Goal: Communication & Community: Connect with others

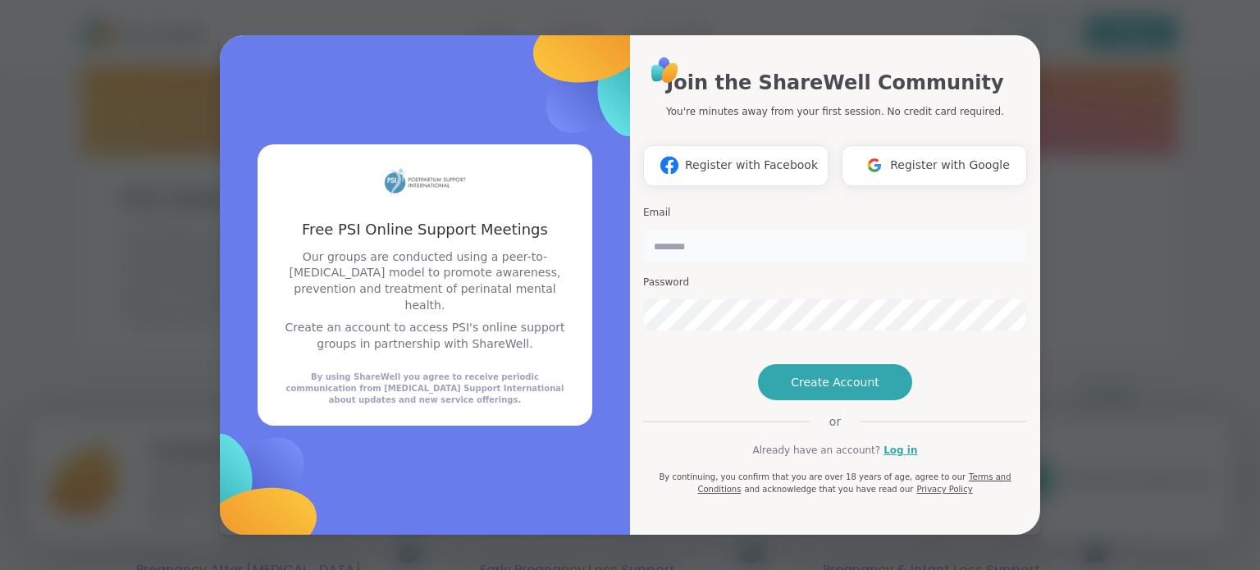
click at [705, 230] on input "email" at bounding box center [835, 246] width 384 height 33
type input "**********"
click at [922, 154] on button "Register with Google" at bounding box center [933, 165] width 185 height 41
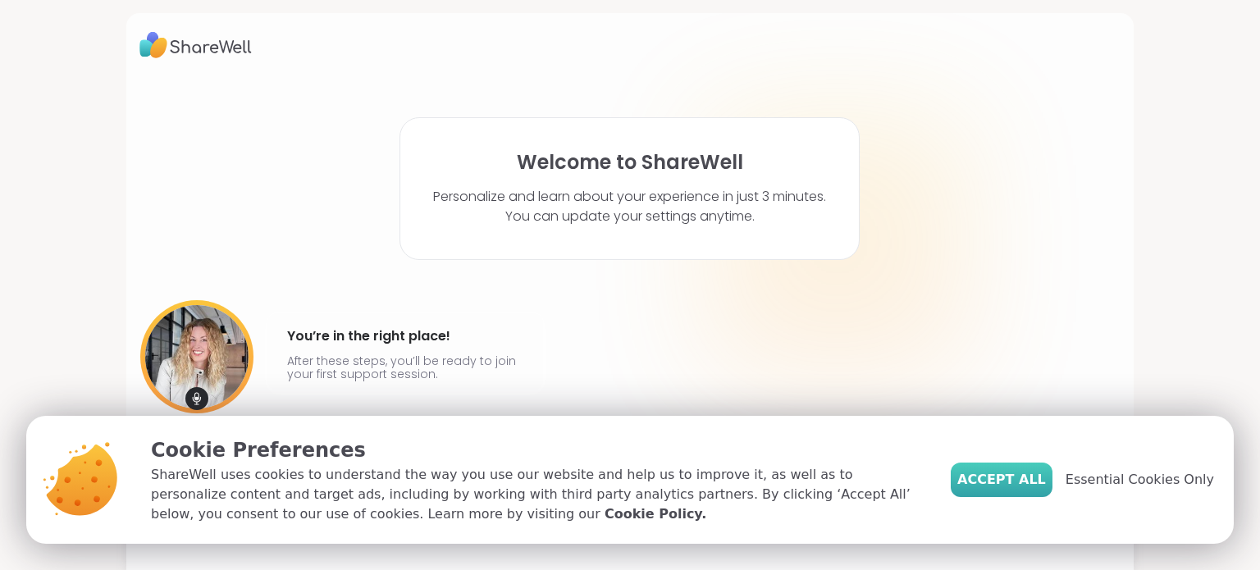
click at [1014, 488] on span "Accept All" at bounding box center [1001, 480] width 89 height 20
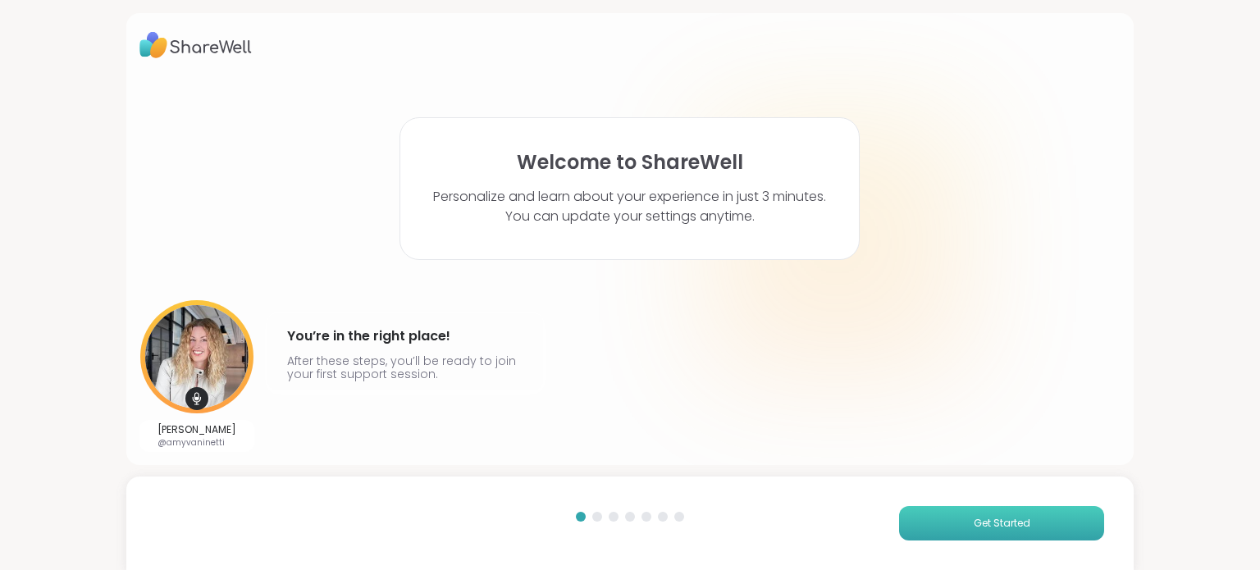
click at [991, 523] on span "Get Started" at bounding box center [1001, 523] width 57 height 15
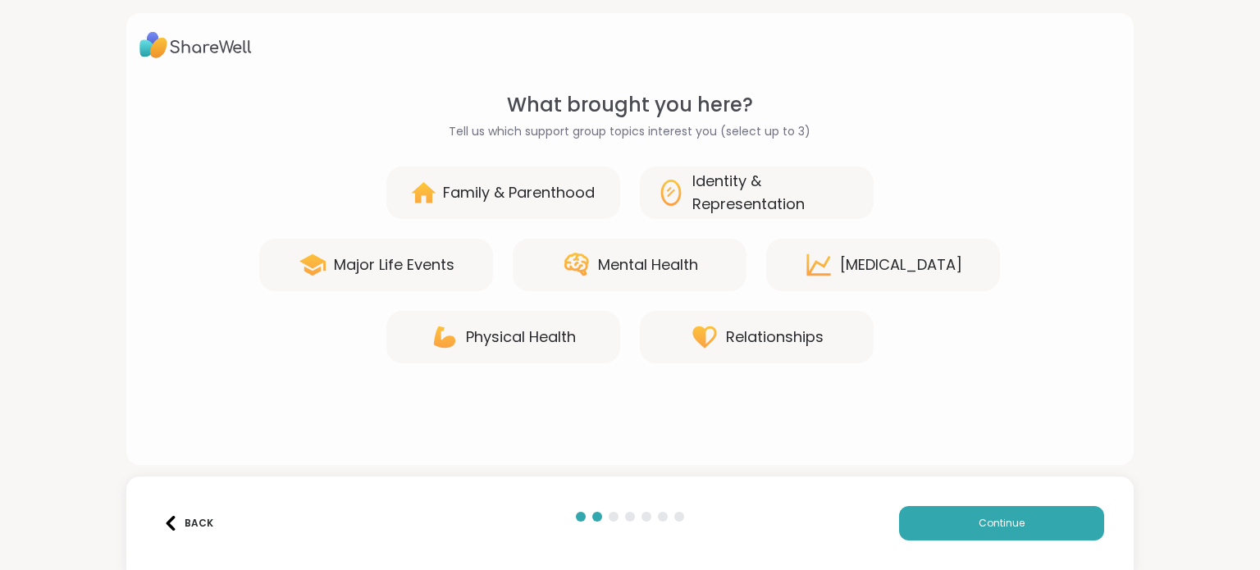
click at [503, 198] on div "Family & Parenthood" at bounding box center [519, 192] width 152 height 23
click at [499, 311] on div "Physical Health" at bounding box center [503, 337] width 234 height 52
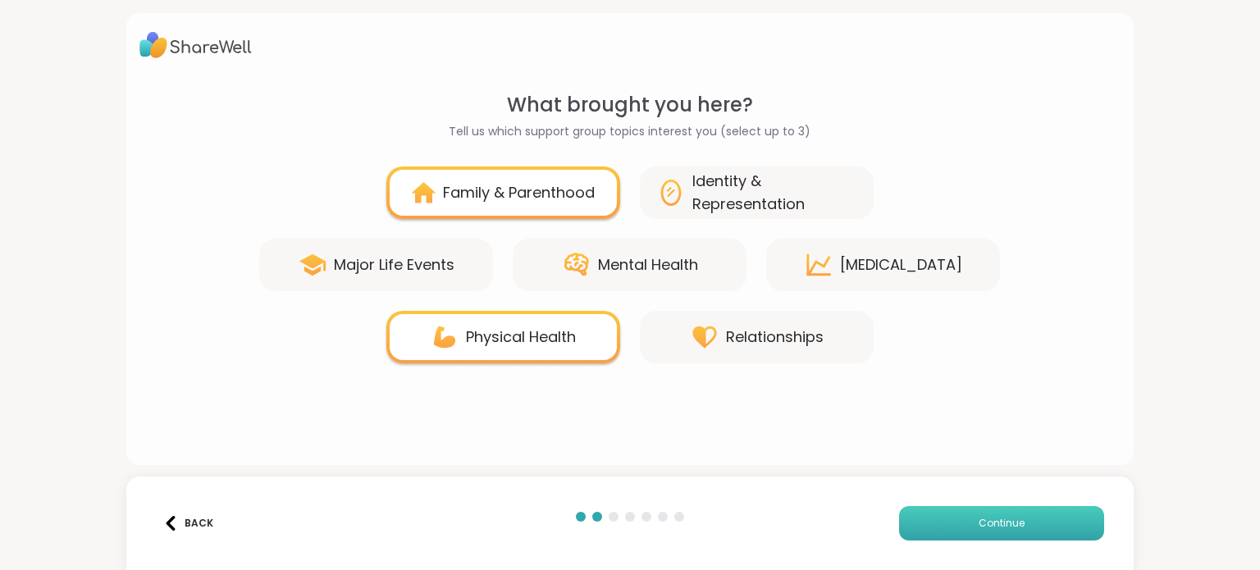
click at [986, 518] on span "Continue" at bounding box center [1001, 523] width 46 height 15
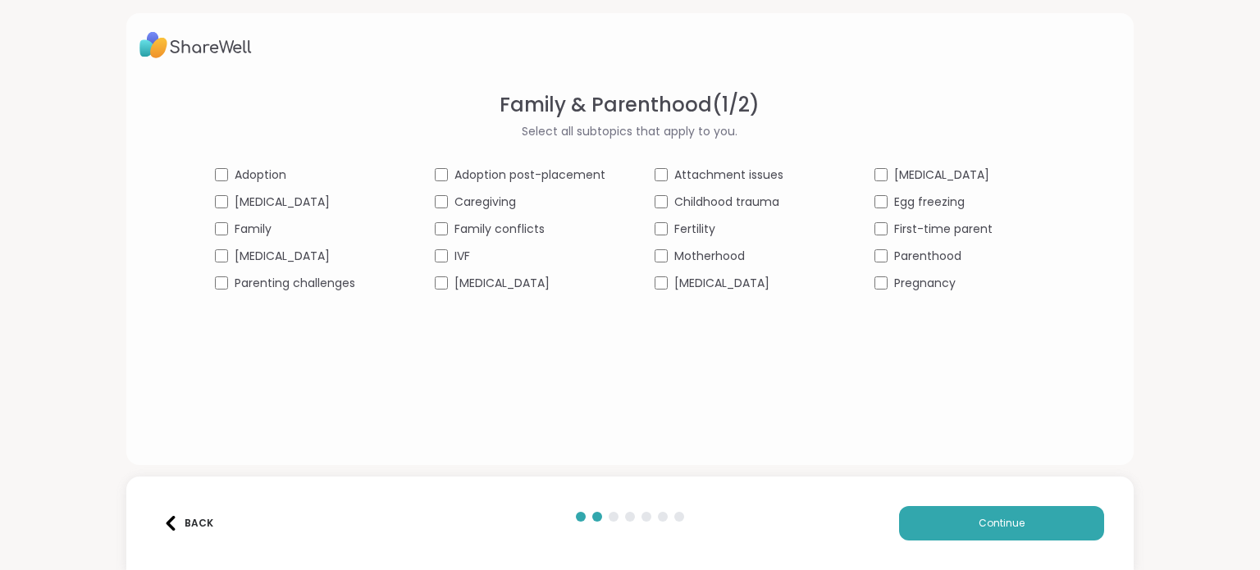
click at [576, 514] on div at bounding box center [581, 517] width 10 height 10
click at [174, 518] on img at bounding box center [170, 523] width 15 height 15
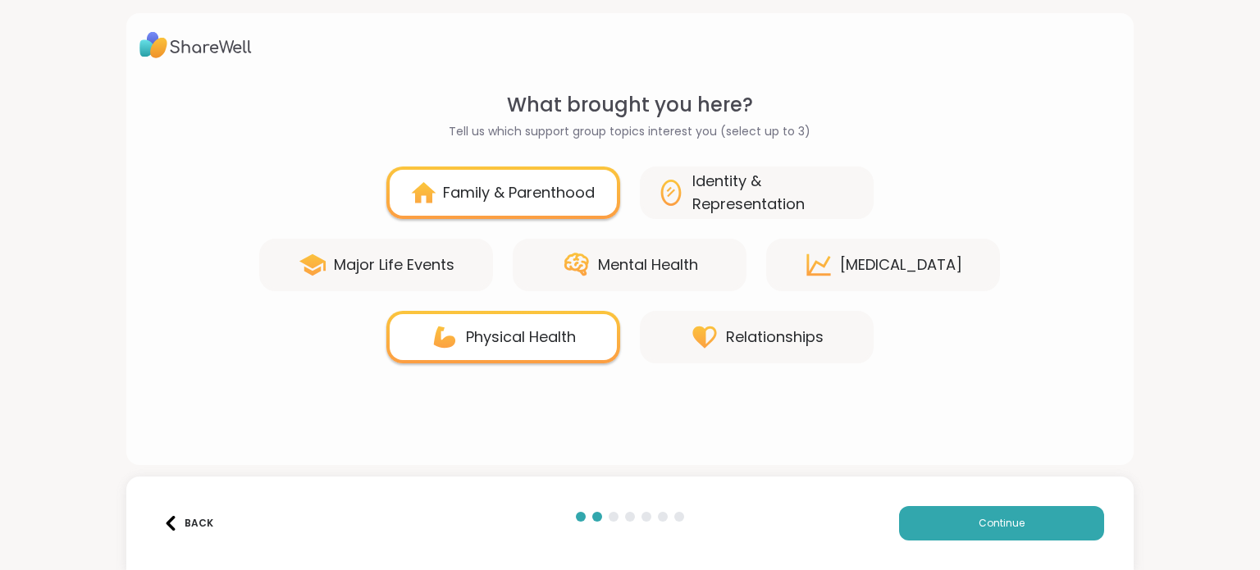
click at [423, 278] on div "Major Life Events" at bounding box center [376, 265] width 234 height 52
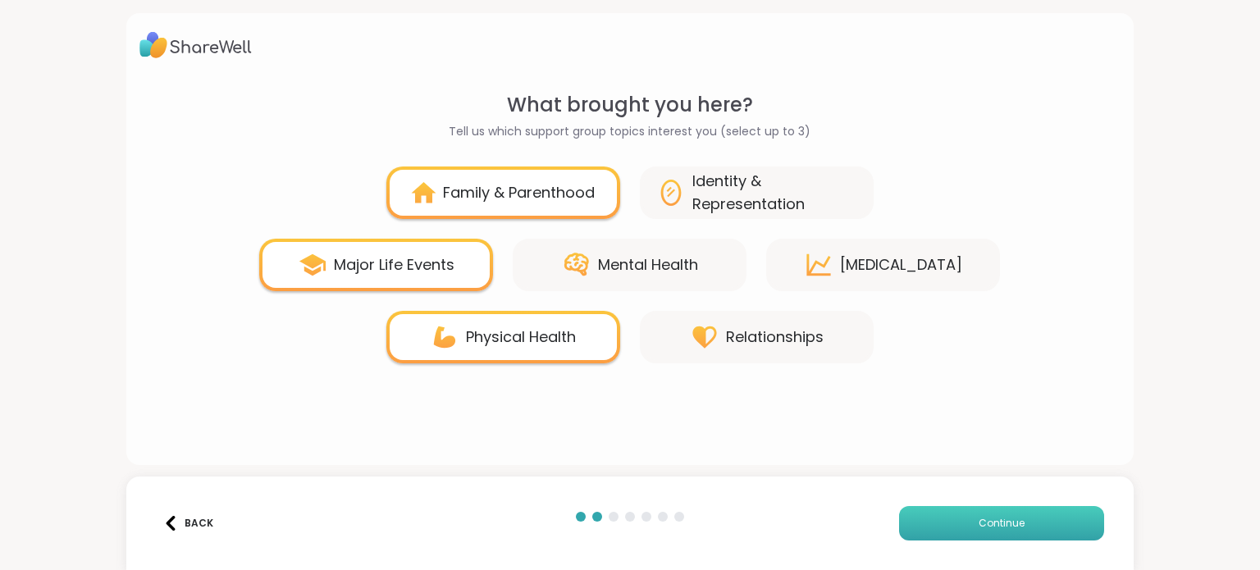
click at [951, 526] on button "Continue" at bounding box center [1001, 523] width 205 height 34
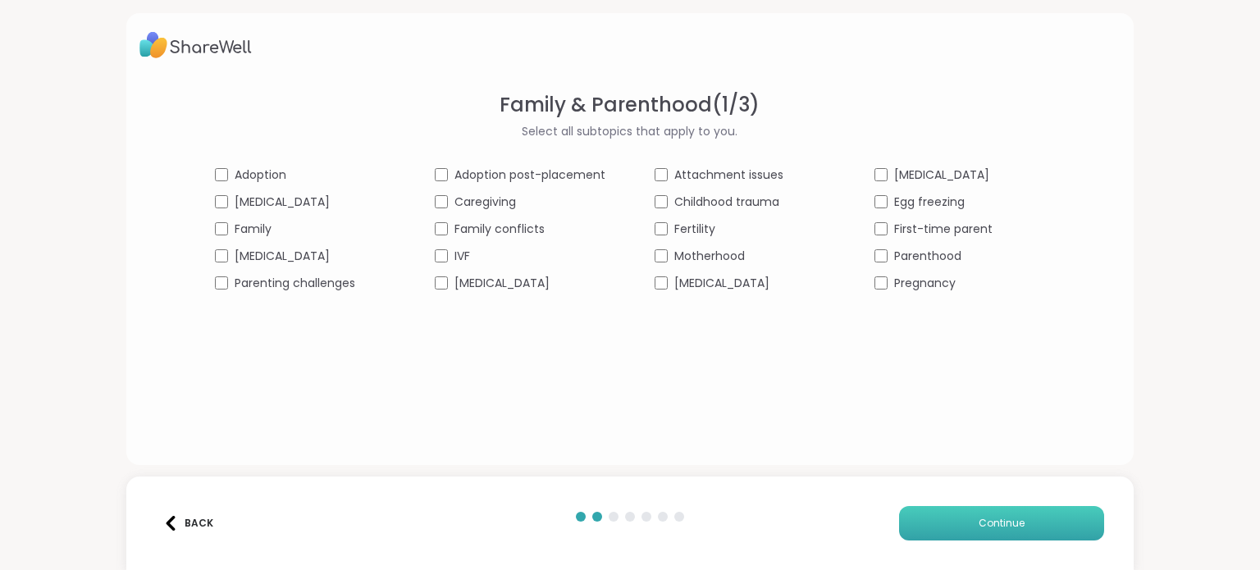
click at [950, 527] on button "Continue" at bounding box center [1001, 523] width 205 height 34
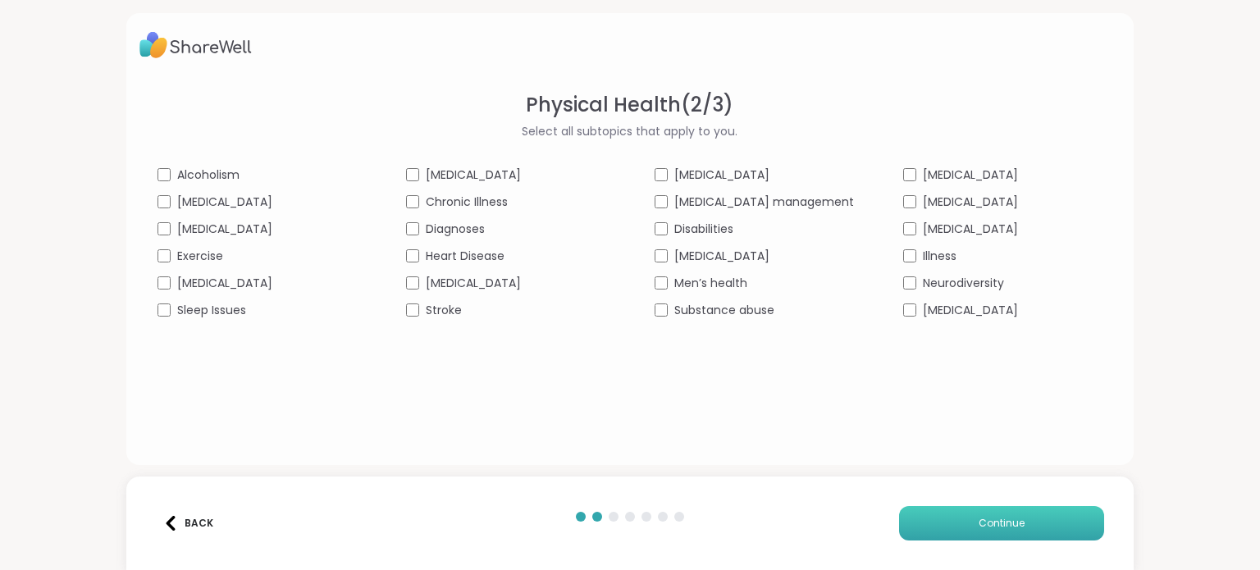
click at [949, 528] on button "Continue" at bounding box center [1001, 523] width 205 height 34
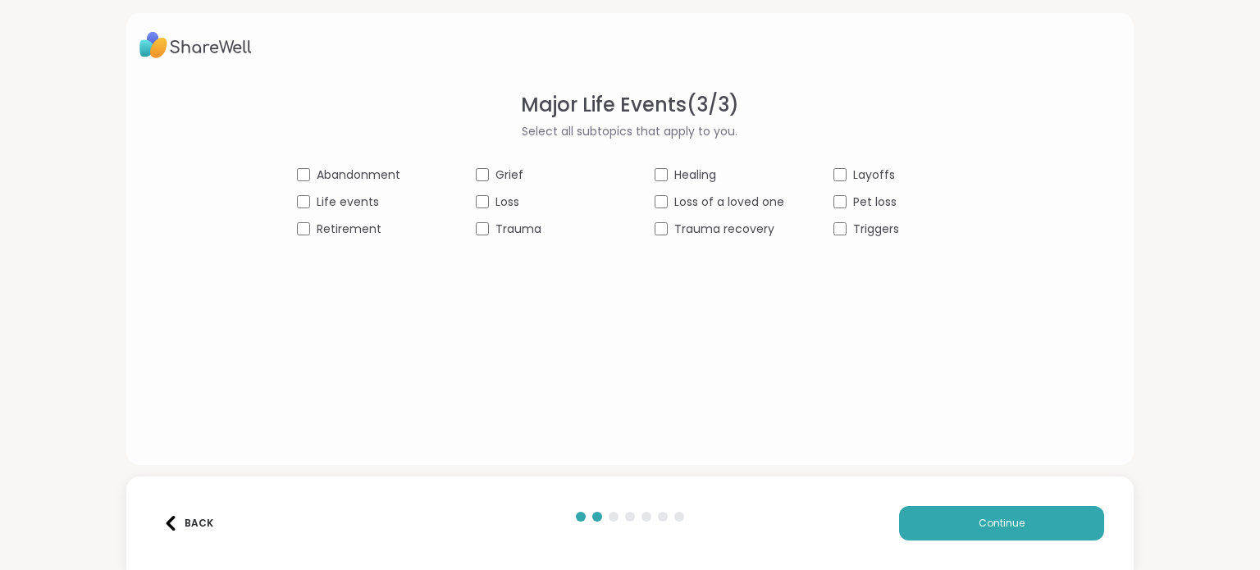
click at [485, 178] on div "Grief" at bounding box center [541, 174] width 130 height 17
click at [984, 522] on span "Continue" at bounding box center [1001, 523] width 46 height 15
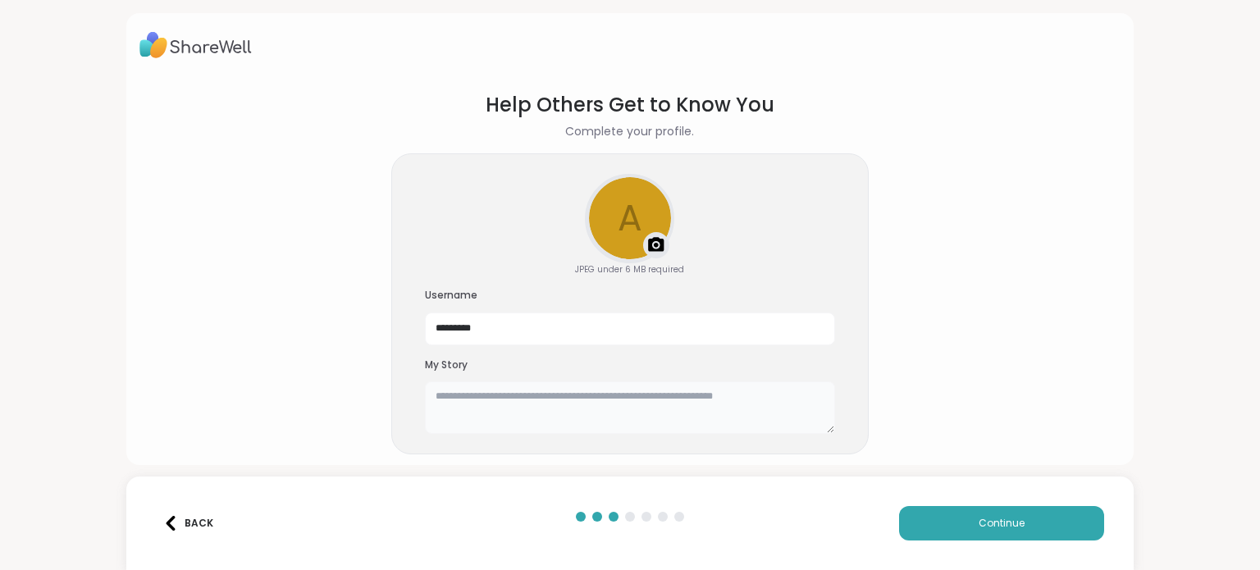
click at [633, 390] on textarea at bounding box center [630, 407] width 410 height 52
type textarea "*"
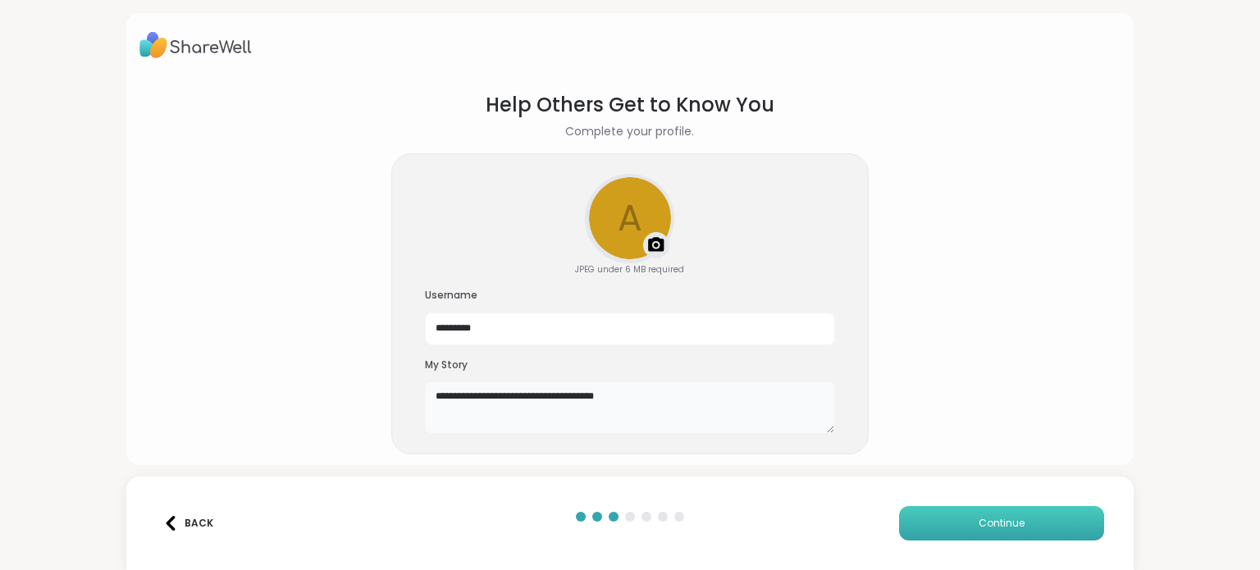
type textarea "**********"
click at [1030, 513] on button "Continue" at bounding box center [1001, 523] width 205 height 34
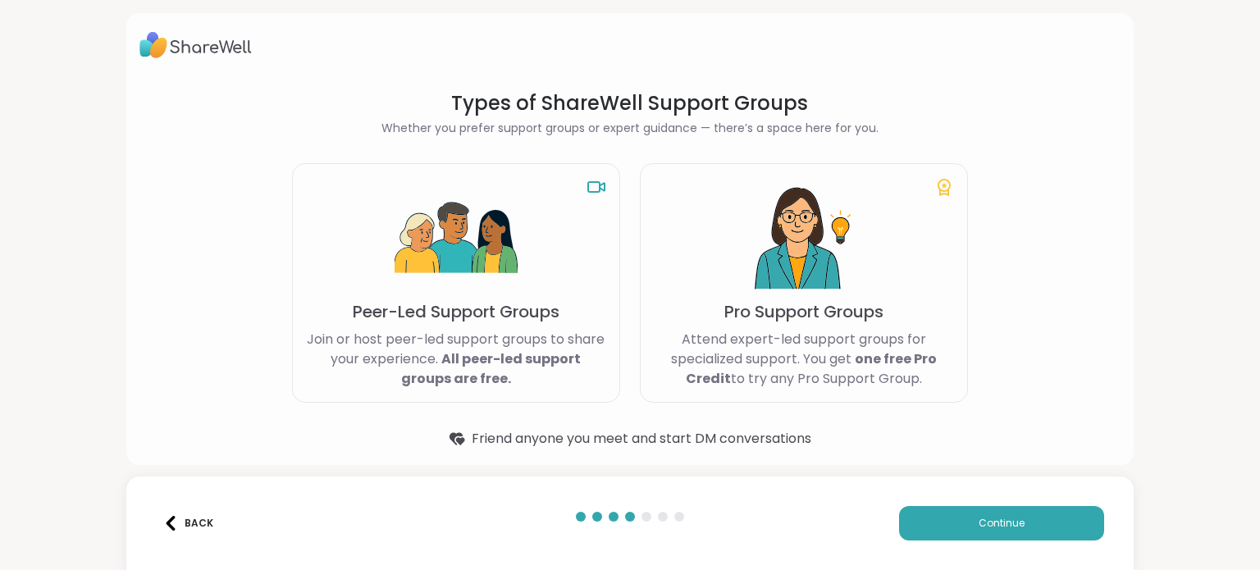
click at [564, 375] on p "Join or host peer-led support groups to share your experience. All peer-led sup…" at bounding box center [456, 359] width 300 height 59
click at [591, 229] on div "Peer-Led Support Groups Join or host peer-led support groups to share your expe…" at bounding box center [456, 282] width 328 height 239
drag, startPoint x: 431, startPoint y: 240, endPoint x: 620, endPoint y: 234, distance: 188.7
click at [431, 241] on img at bounding box center [455, 238] width 123 height 123
click at [1043, 514] on button "Continue" at bounding box center [1001, 523] width 205 height 34
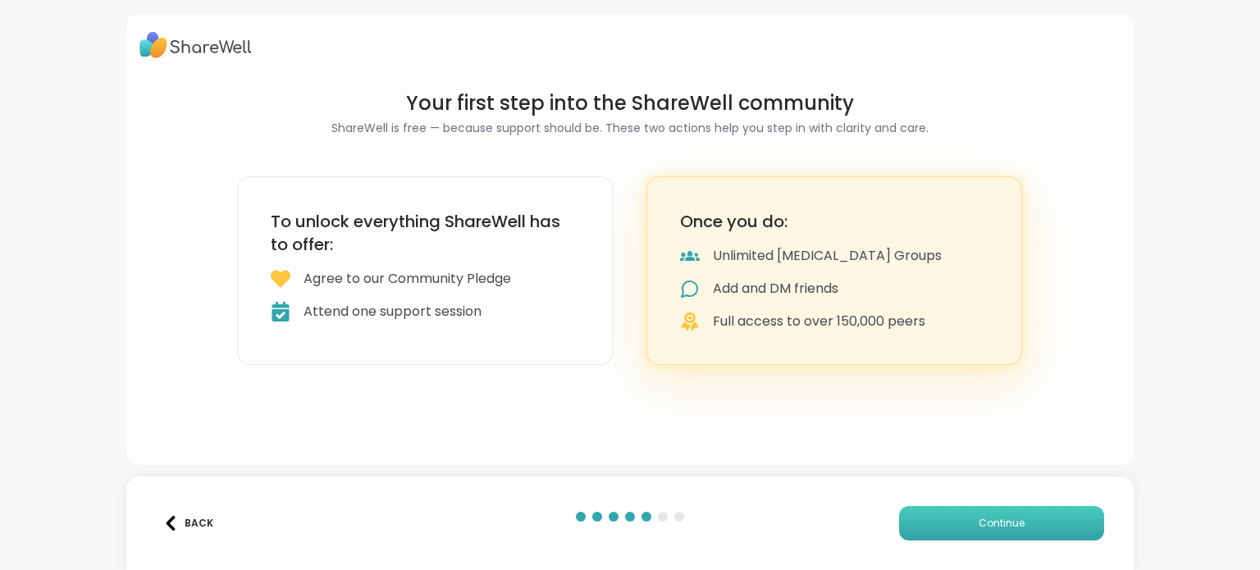
click at [1043, 514] on button "Continue" at bounding box center [1001, 523] width 205 height 34
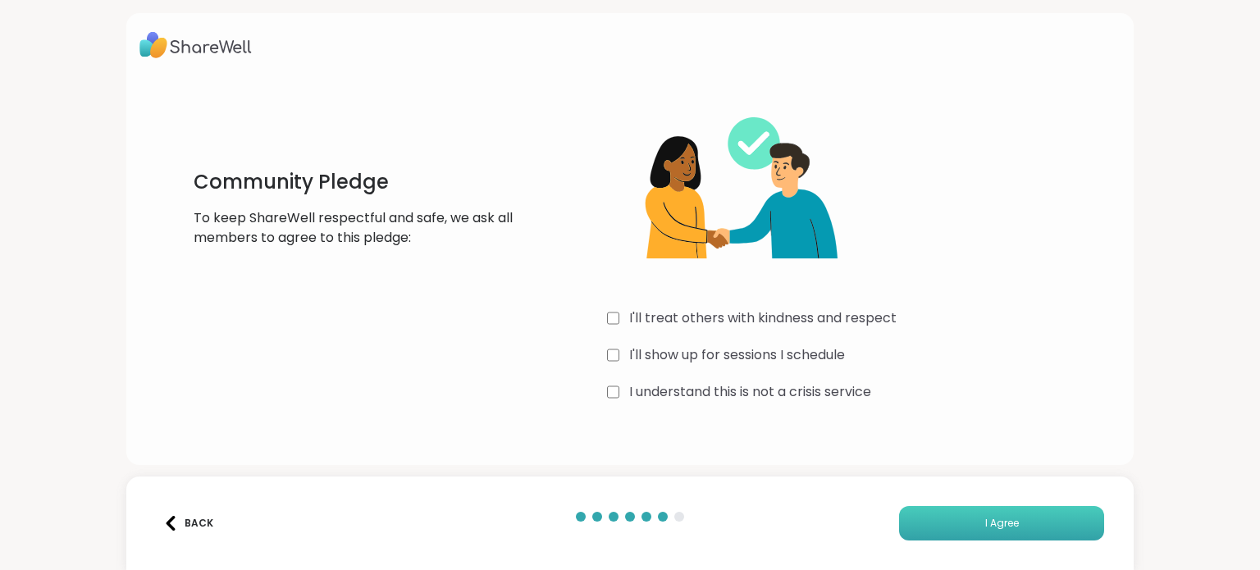
click at [1038, 520] on button "I Agree" at bounding box center [1001, 523] width 205 height 34
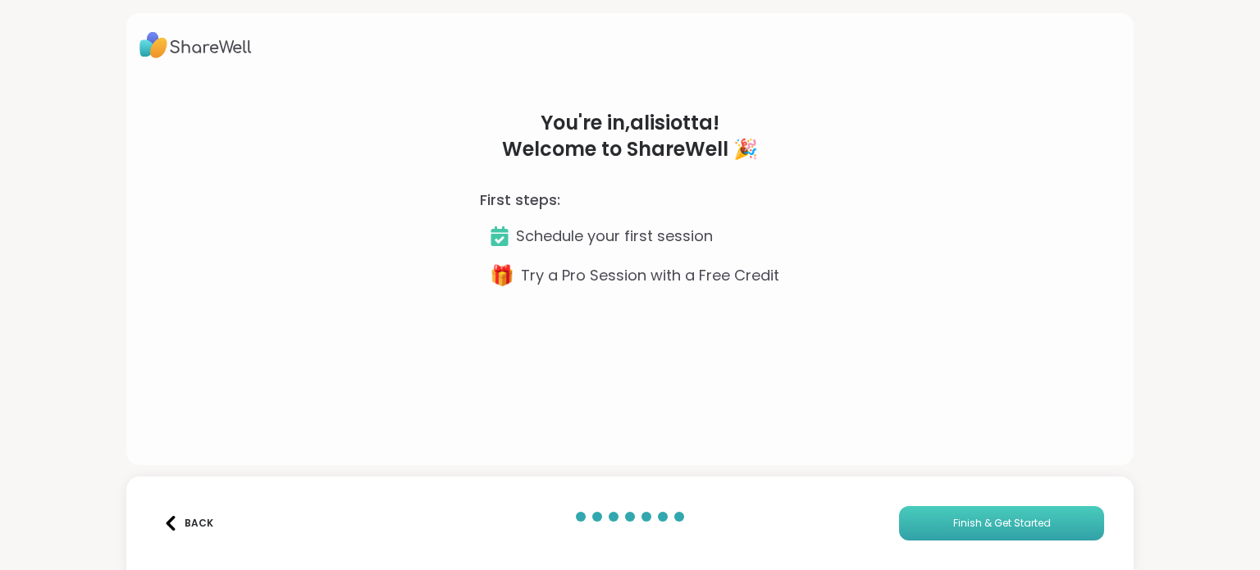
click at [1038, 525] on button "Finish & Get Started" at bounding box center [1001, 523] width 205 height 34
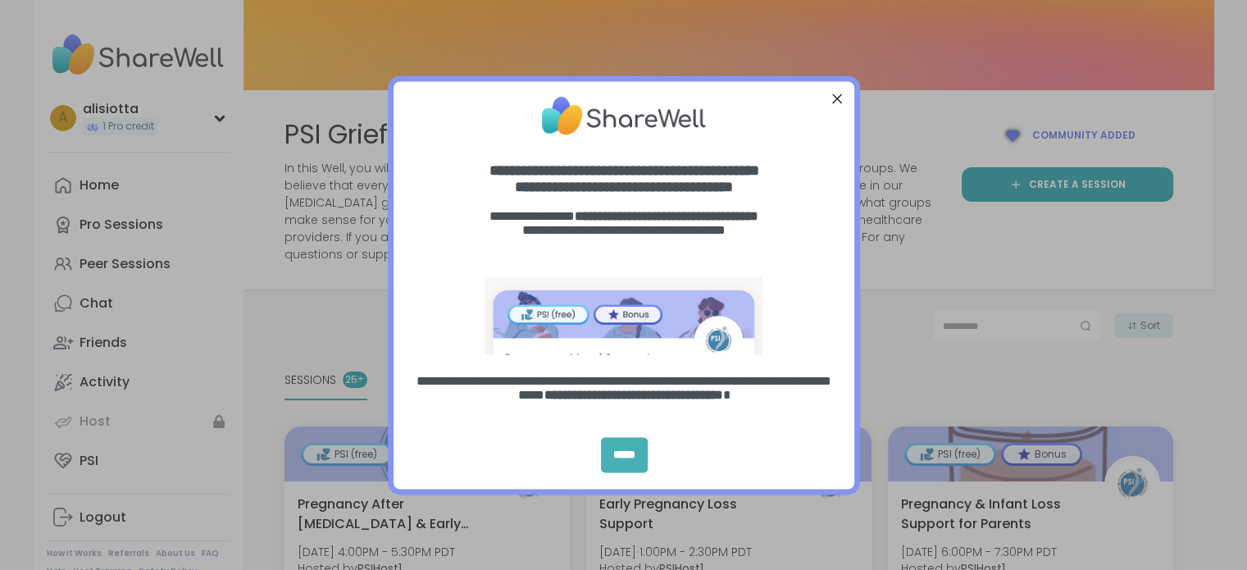
click at [631, 458] on div "*****" at bounding box center [624, 454] width 47 height 35
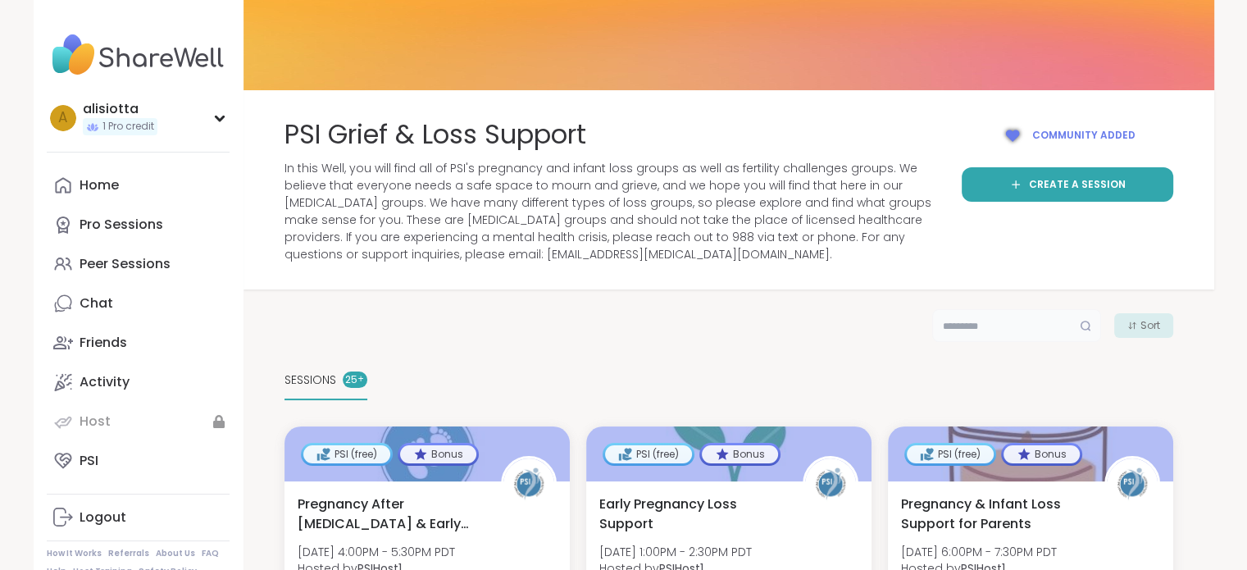
click at [1010, 330] on input "text" at bounding box center [1016, 325] width 169 height 33
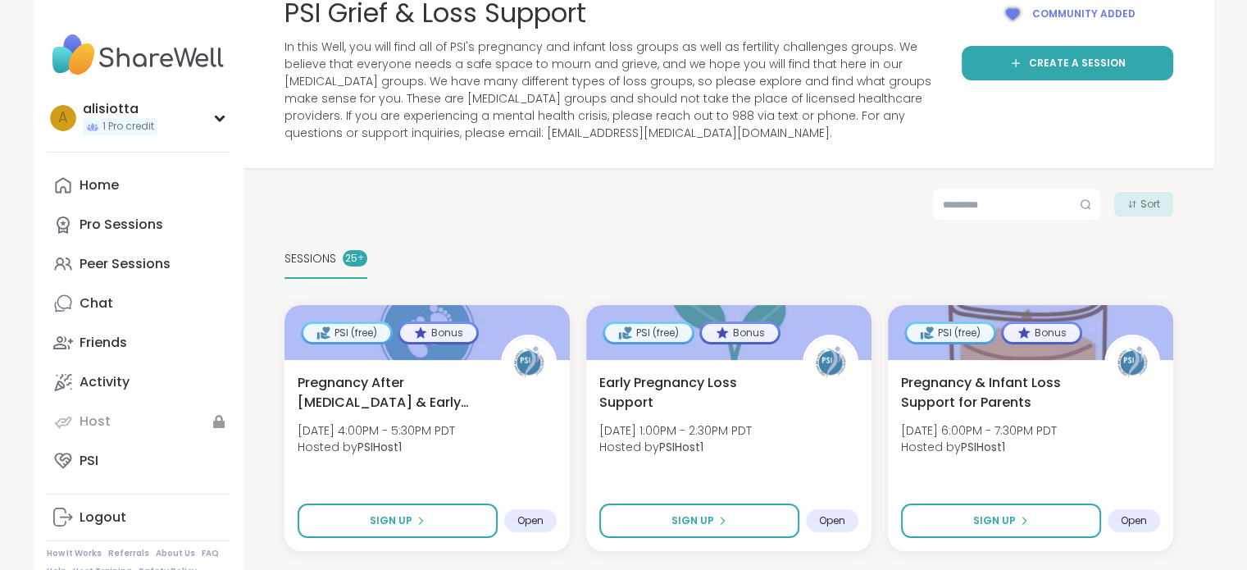
scroll to position [164, 0]
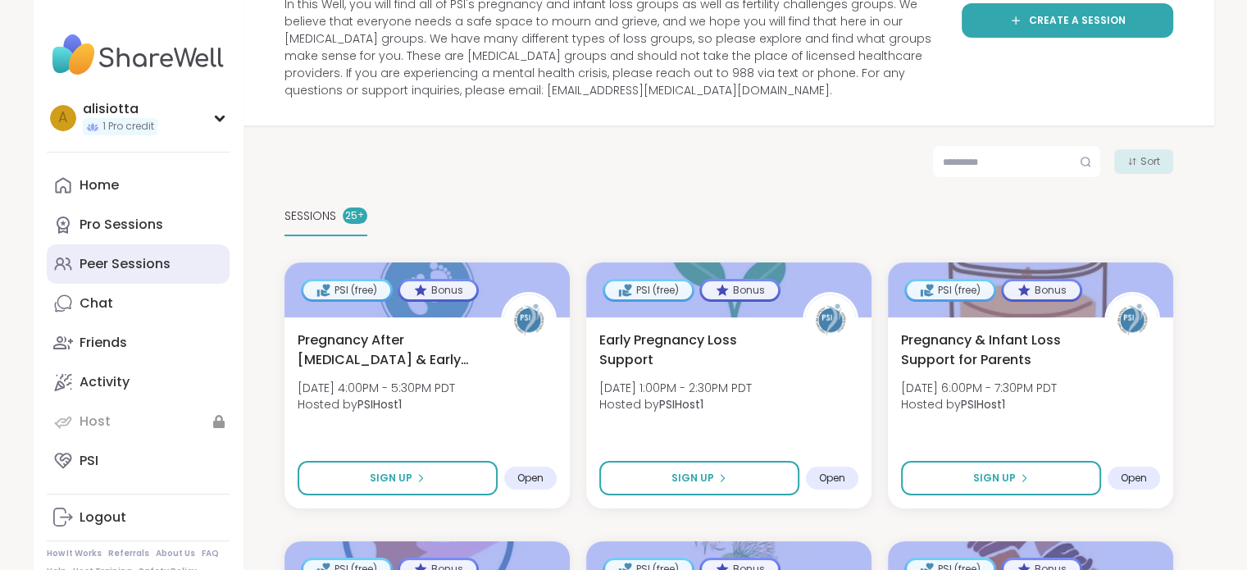
click at [158, 273] on link "Peer Sessions" at bounding box center [138, 263] width 183 height 39
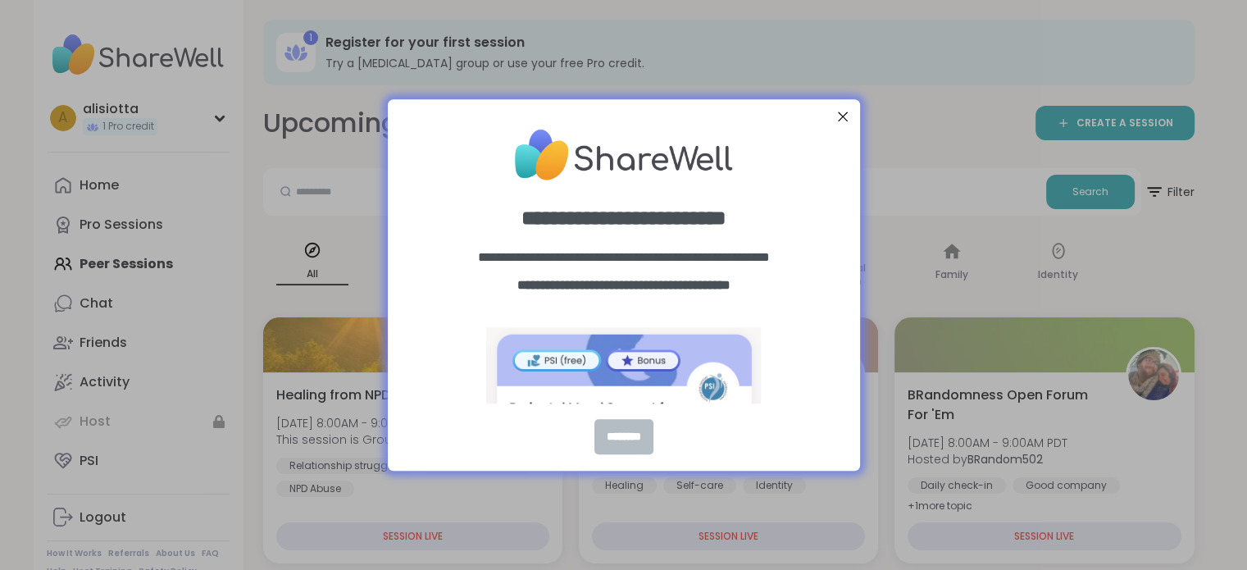
click at [610, 444] on div "********" at bounding box center [624, 436] width 59 height 35
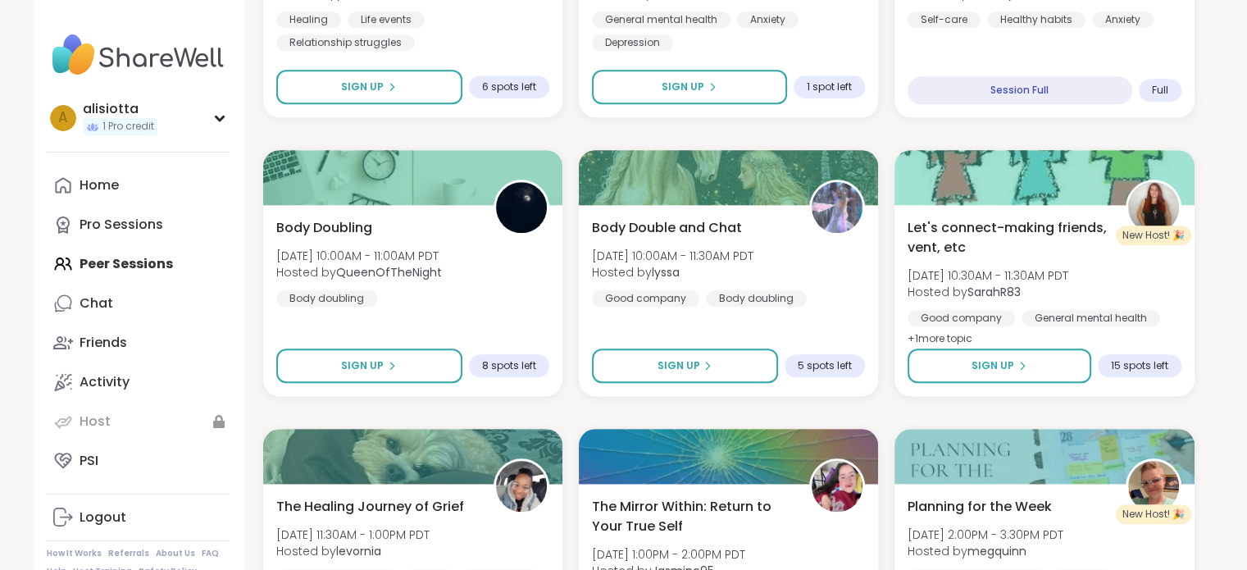
scroll to position [1312, 0]
